Goal: Transaction & Acquisition: Book appointment/travel/reservation

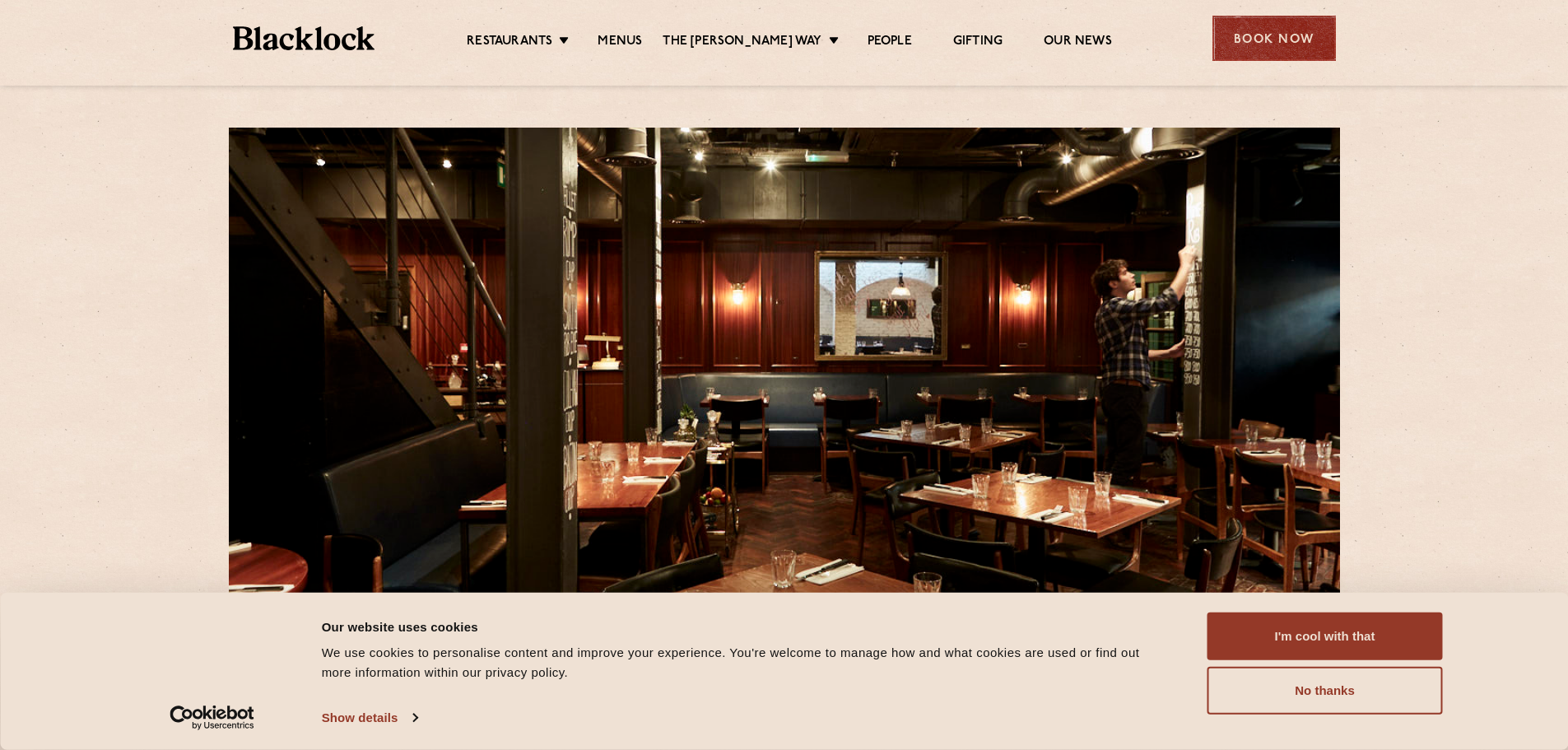
click at [1297, 58] on div "Book Now" at bounding box center [1274, 38] width 123 height 45
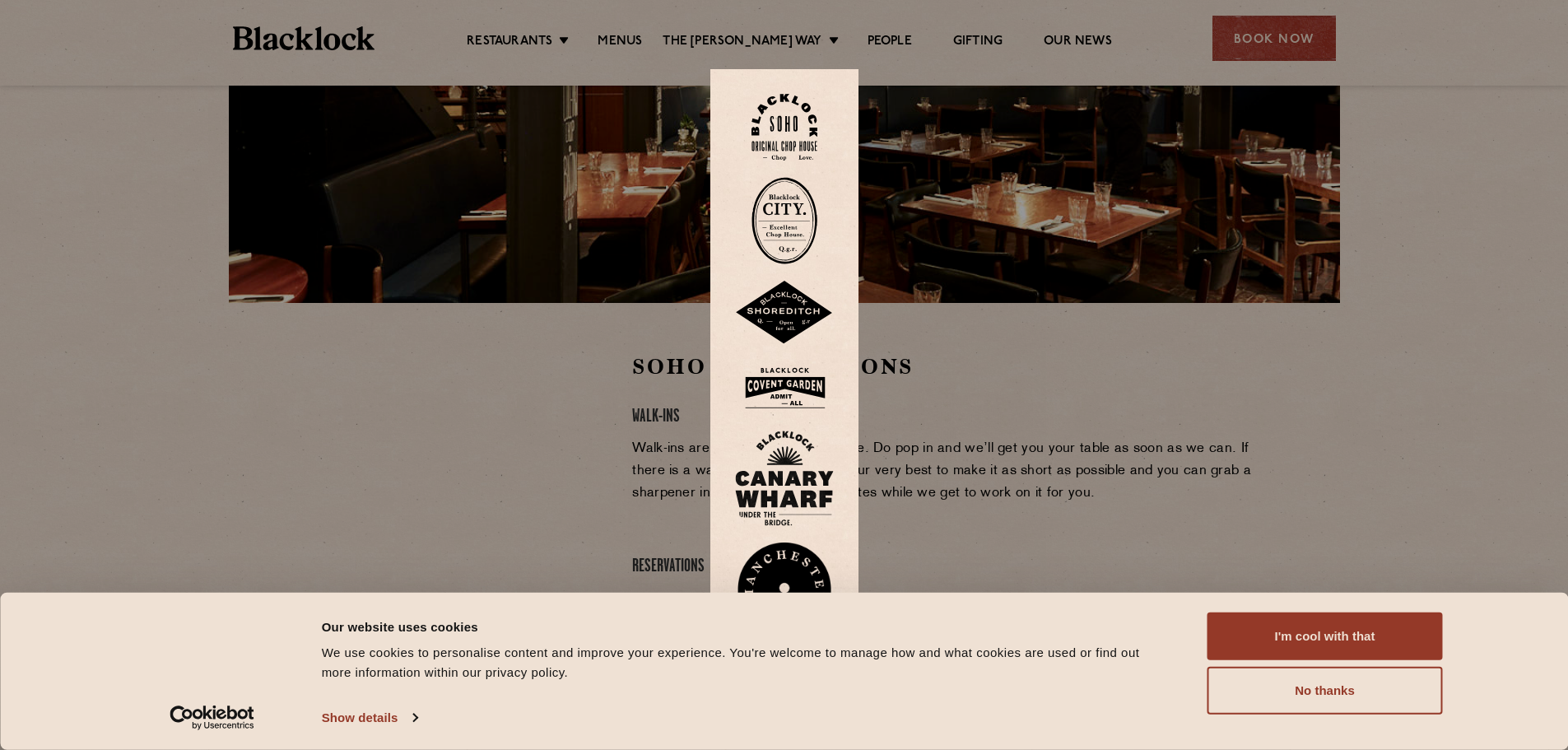
scroll to position [329, 0]
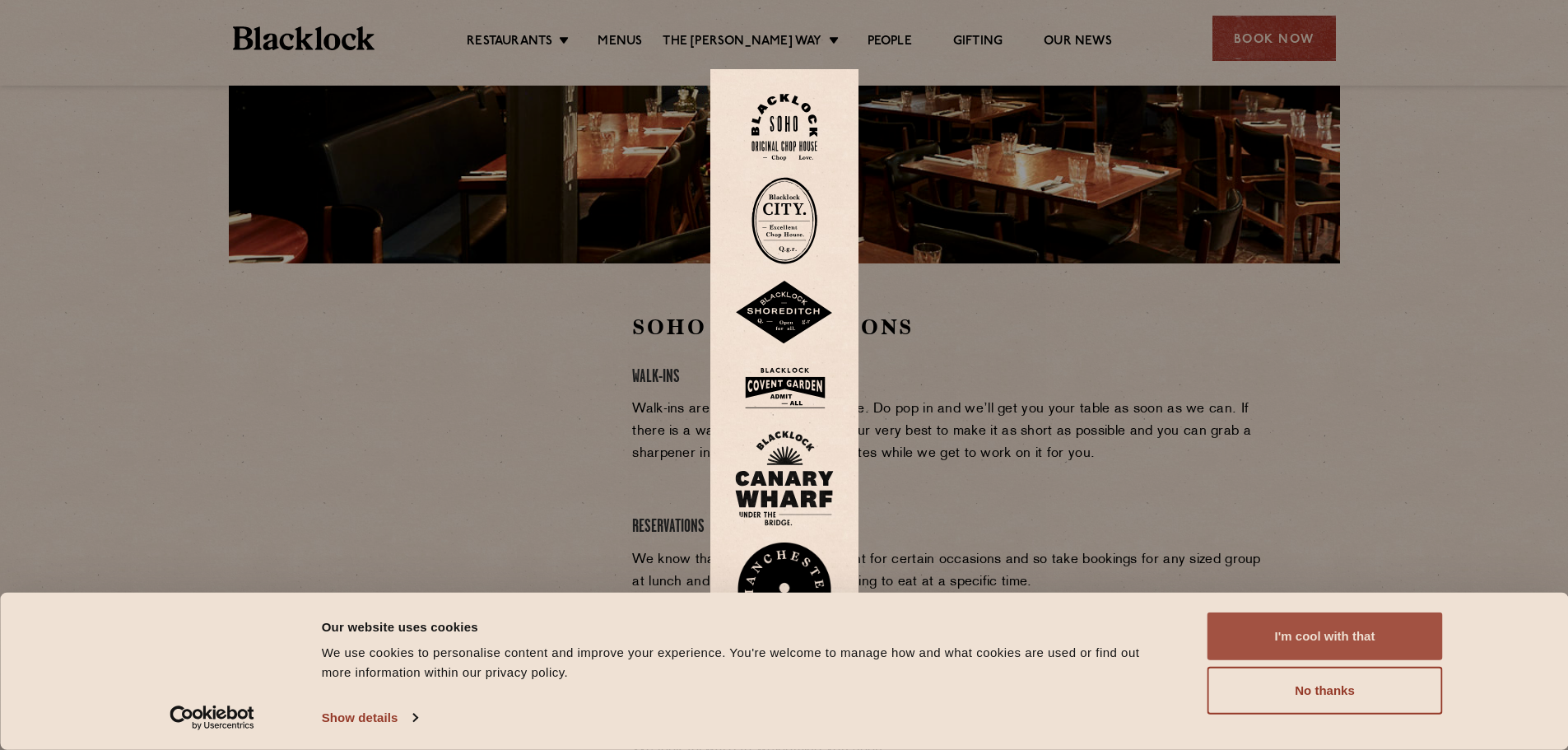
click at [1338, 636] on button "I'm cool with that" at bounding box center [1325, 636] width 235 height 48
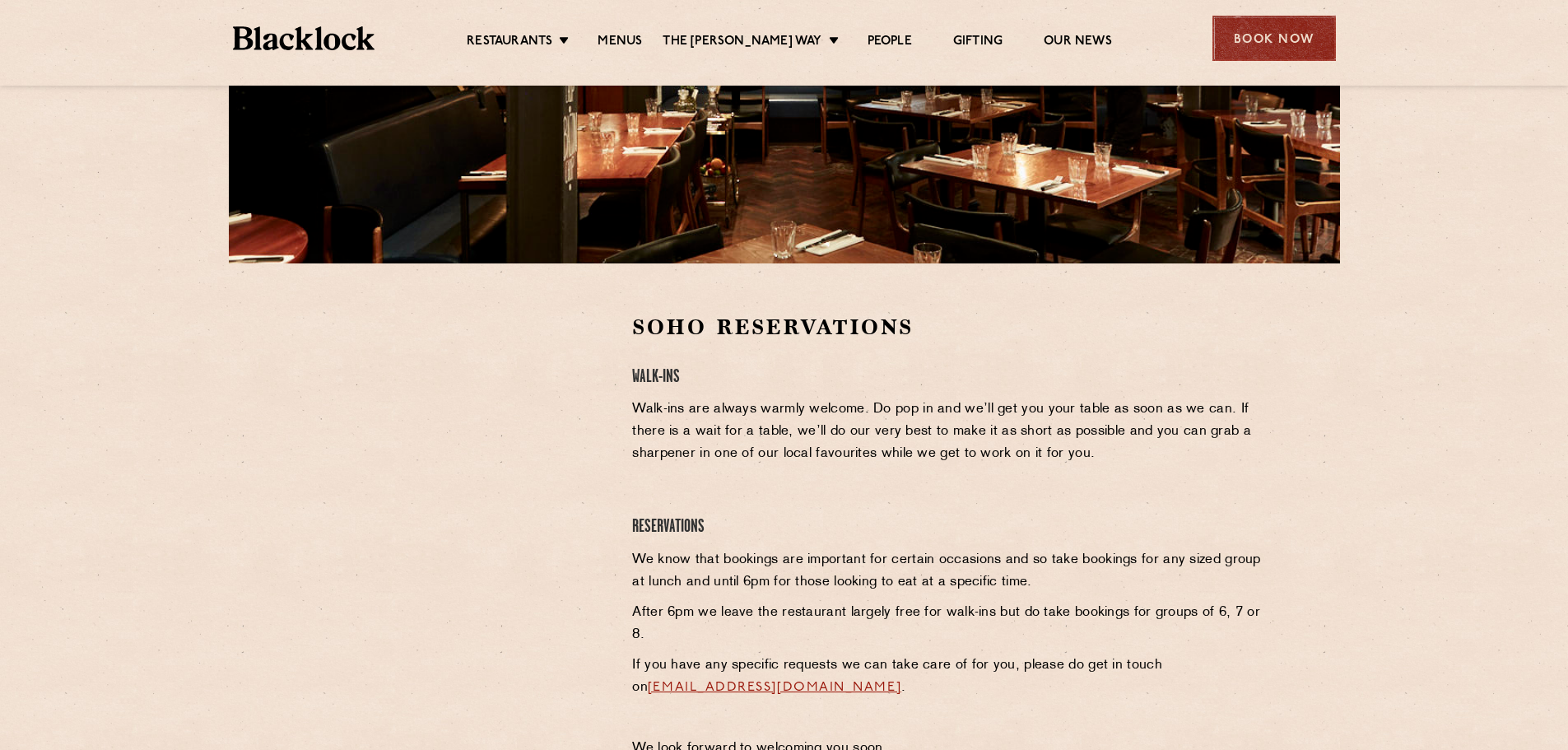
click at [1257, 49] on div "Book Now" at bounding box center [1274, 38] width 123 height 45
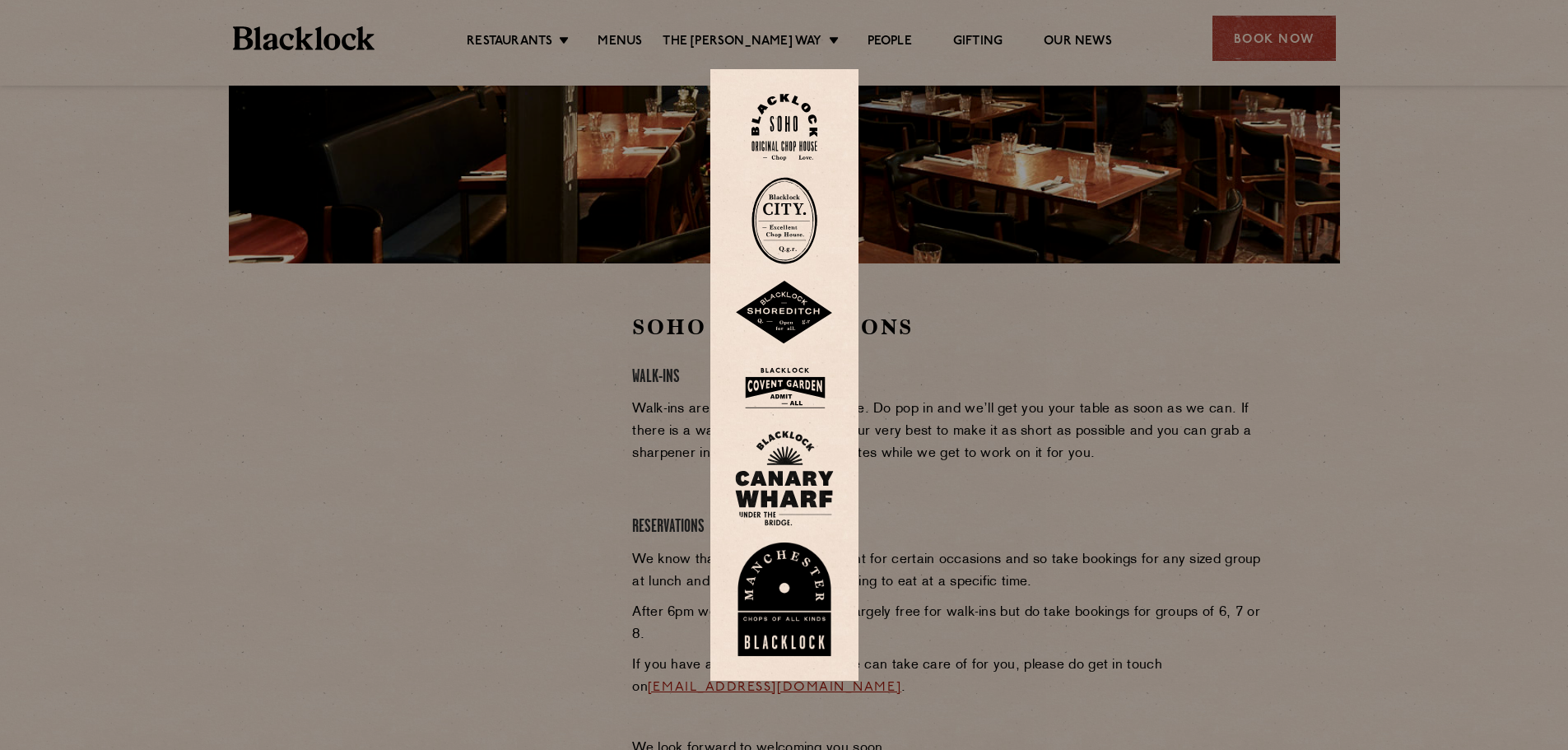
click at [806, 122] on img at bounding box center [784, 128] width 66 height 67
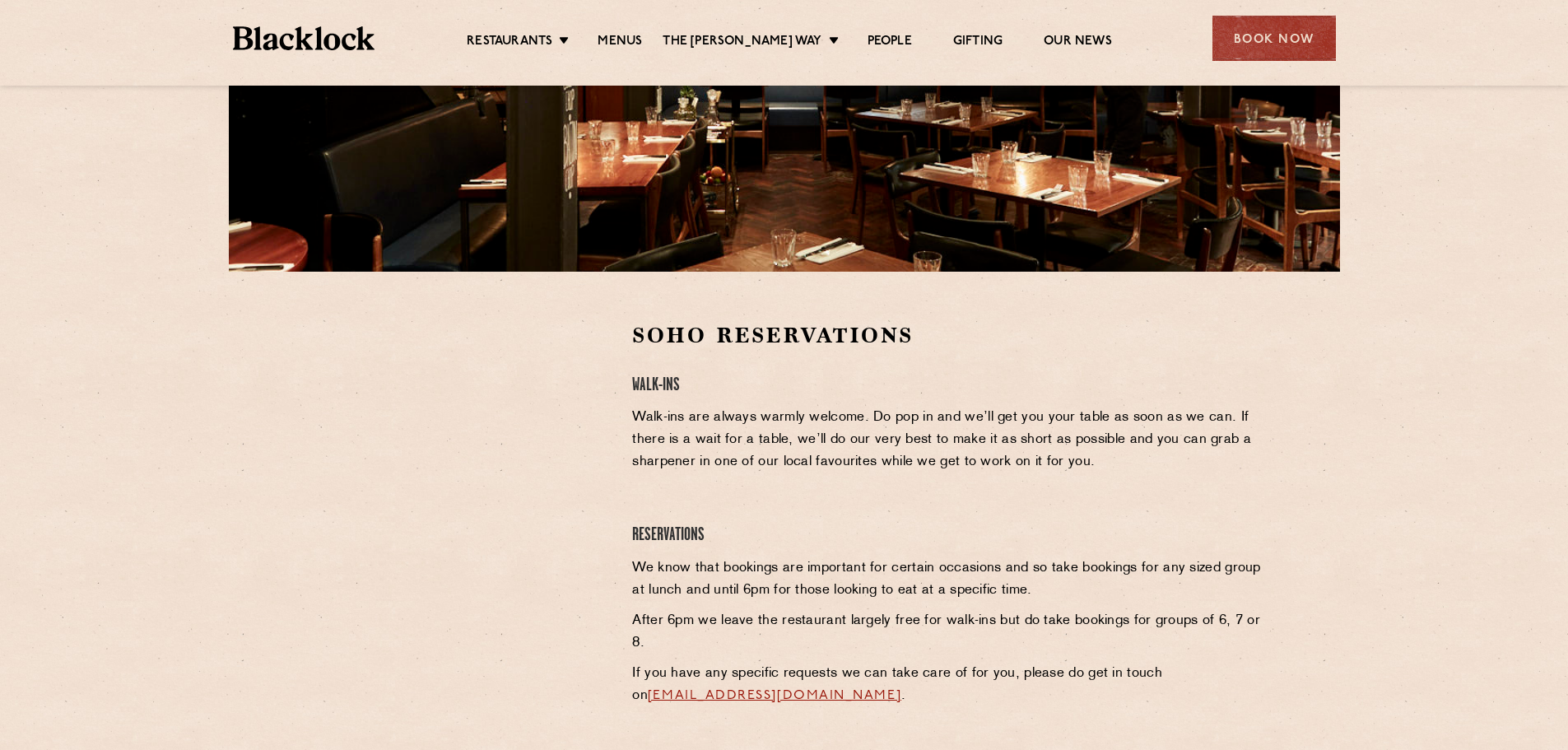
scroll to position [329, 0]
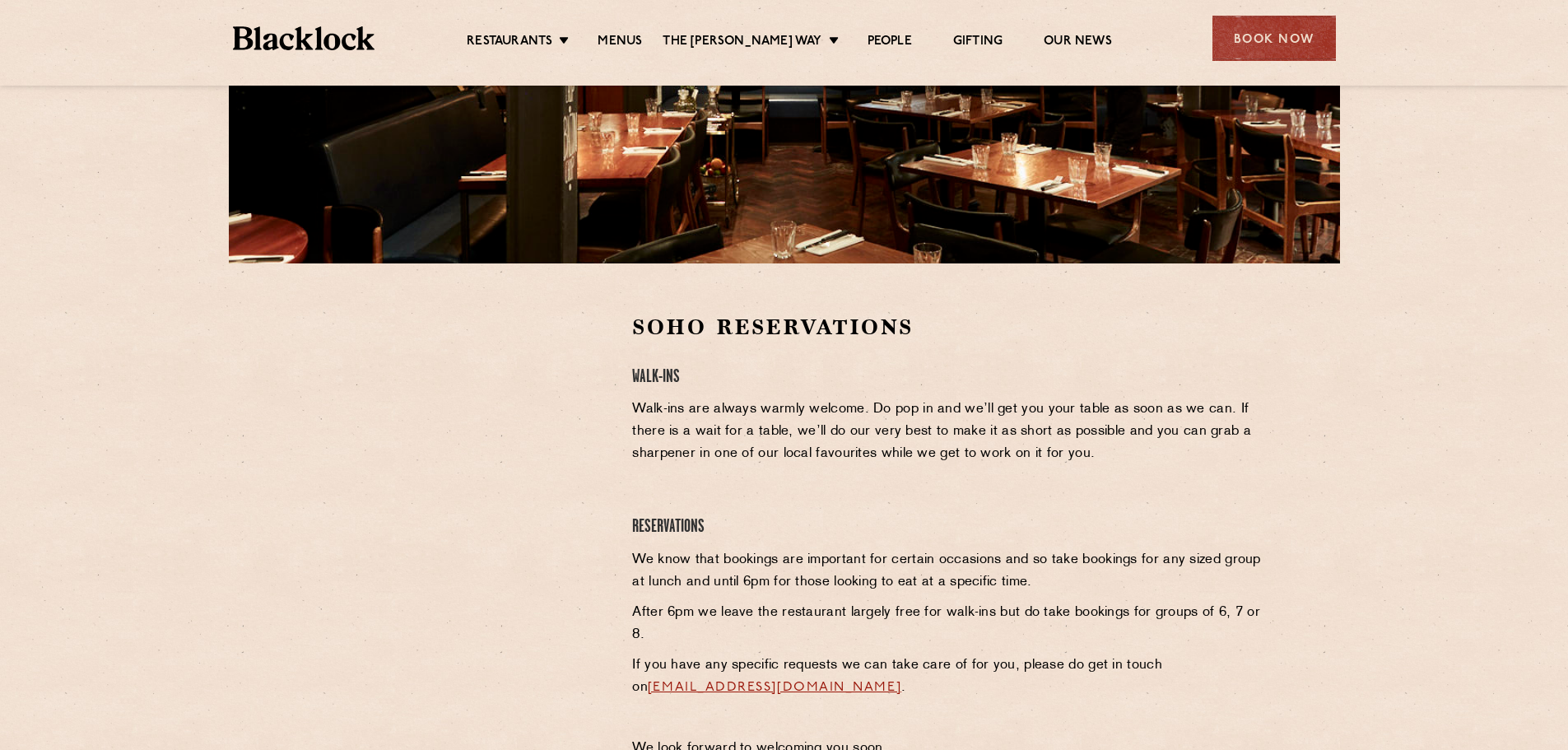
click at [561, 388] on div at bounding box center [455, 436] width 302 height 248
